Goal: Check status: Check status

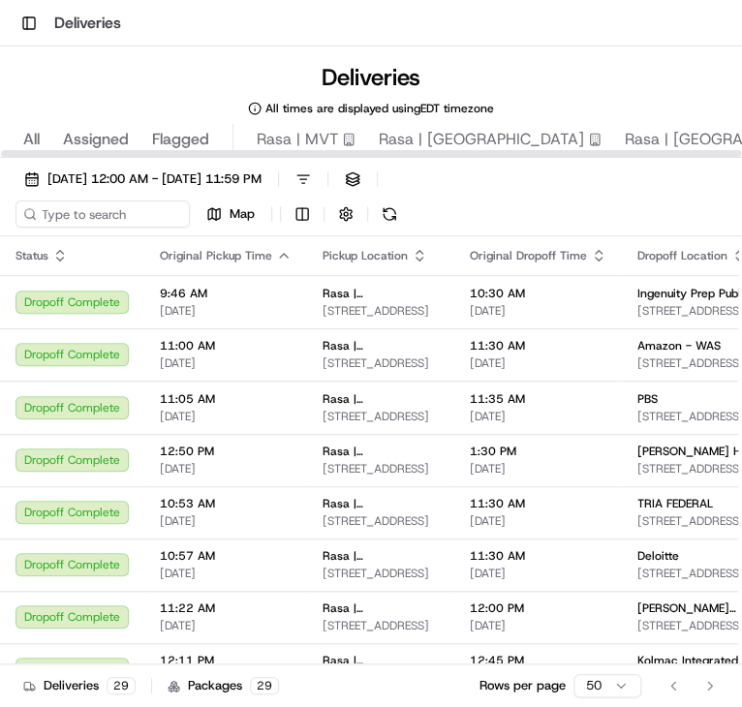
click at [277, 163] on div "[DATE] 12:00 AM - [DATE] 11:59 PM Filters ( 2 ) Views Map Status Original Picku…" at bounding box center [371, 477] width 742 height 638
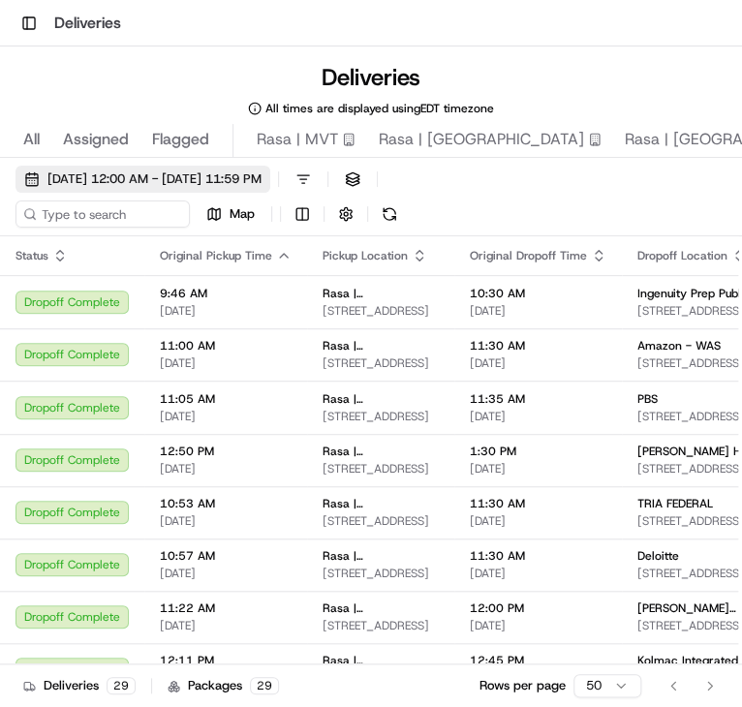
click at [270, 167] on button "[DATE] 12:00 AM - [DATE] 11:59 PM" at bounding box center [142, 179] width 255 height 27
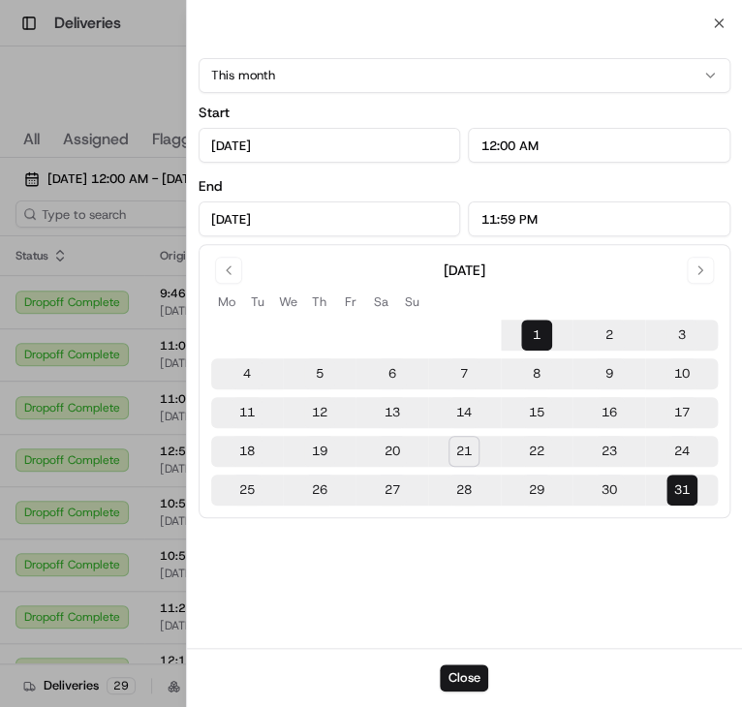
click at [513, 455] on td "22" at bounding box center [537, 451] width 73 height 31
click at [527, 453] on button "22" at bounding box center [536, 451] width 31 height 31
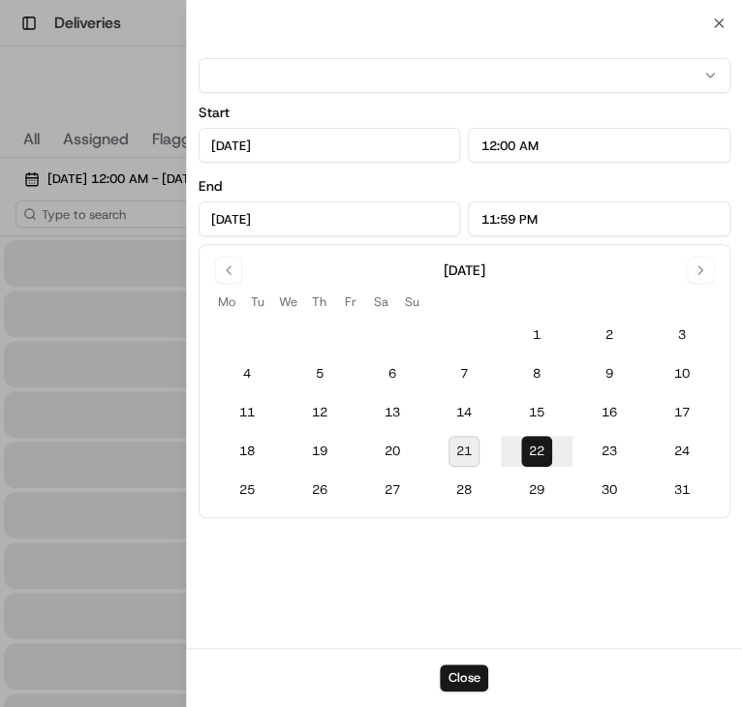
type input "[DATE]"
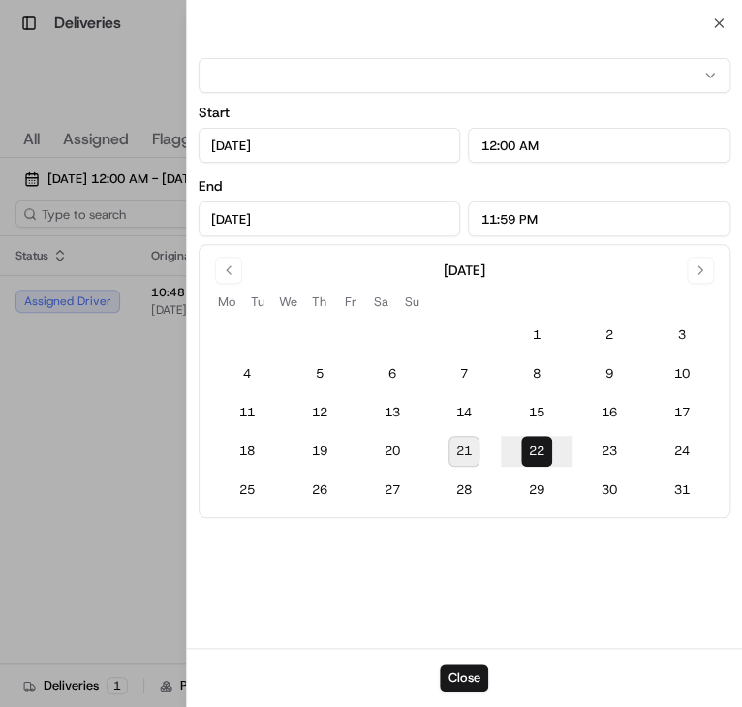
click at [464, 654] on div "Close" at bounding box center [465, 677] width 556 height 59
click at [451, 682] on button "Close" at bounding box center [464, 677] width 48 height 27
